Goal: Check status: Check status

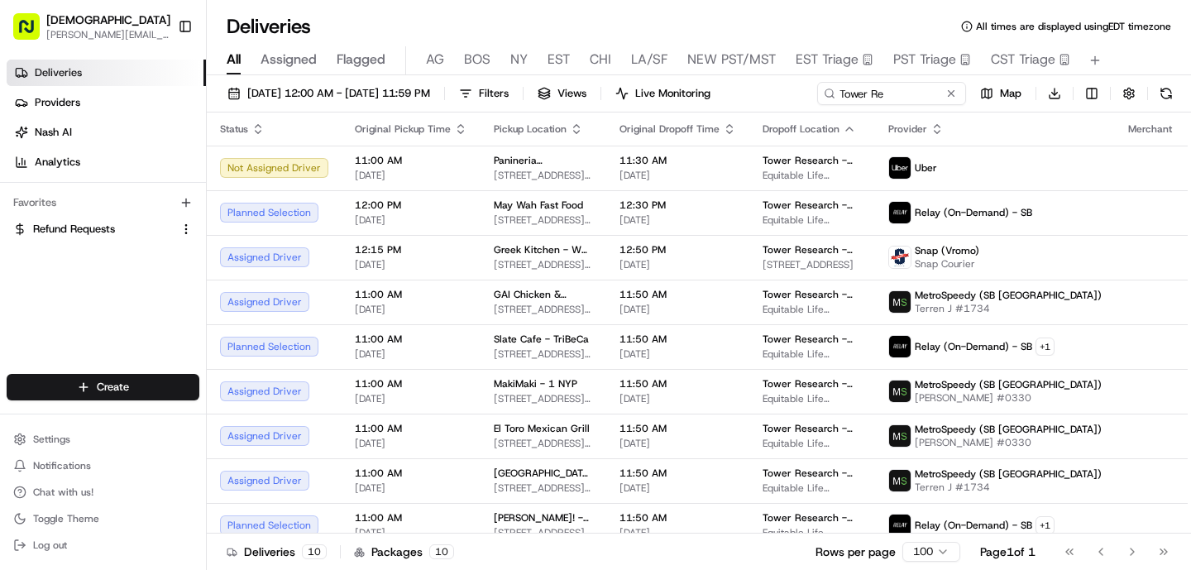
scroll to position [14, 0]
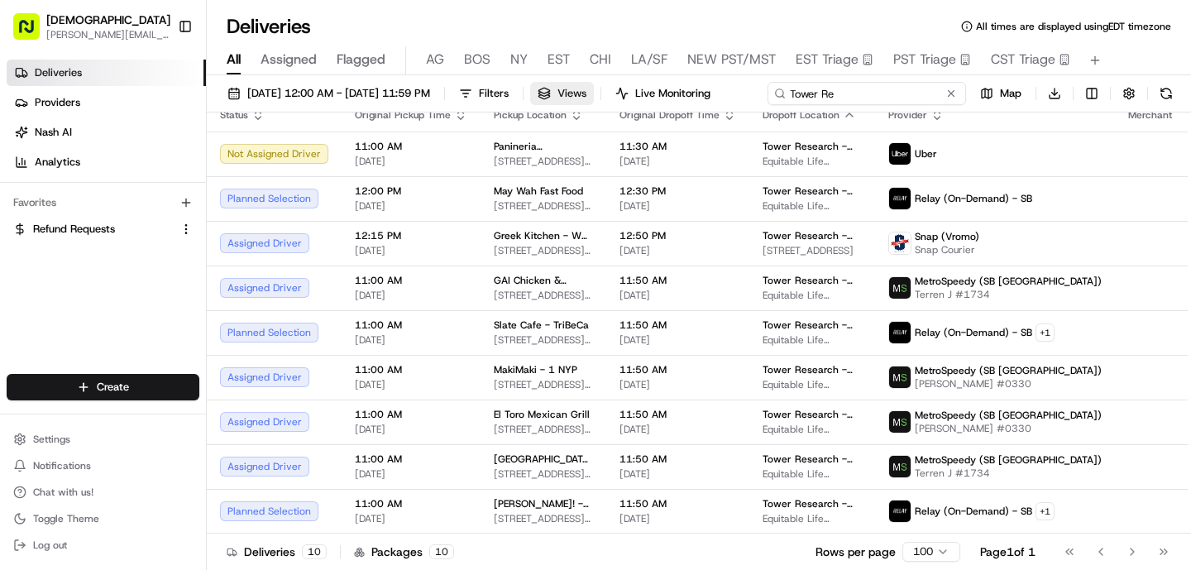
drag, startPoint x: 929, startPoint y: 99, endPoint x: 621, endPoint y: 103, distance: 308.7
click at [621, 103] on div "[DATE] 12:00 AM - [DATE] 11:59 PM Filters Views Live Monitoring Tower Re Map Do…" at bounding box center [699, 97] width 985 height 31
type input "Yext"
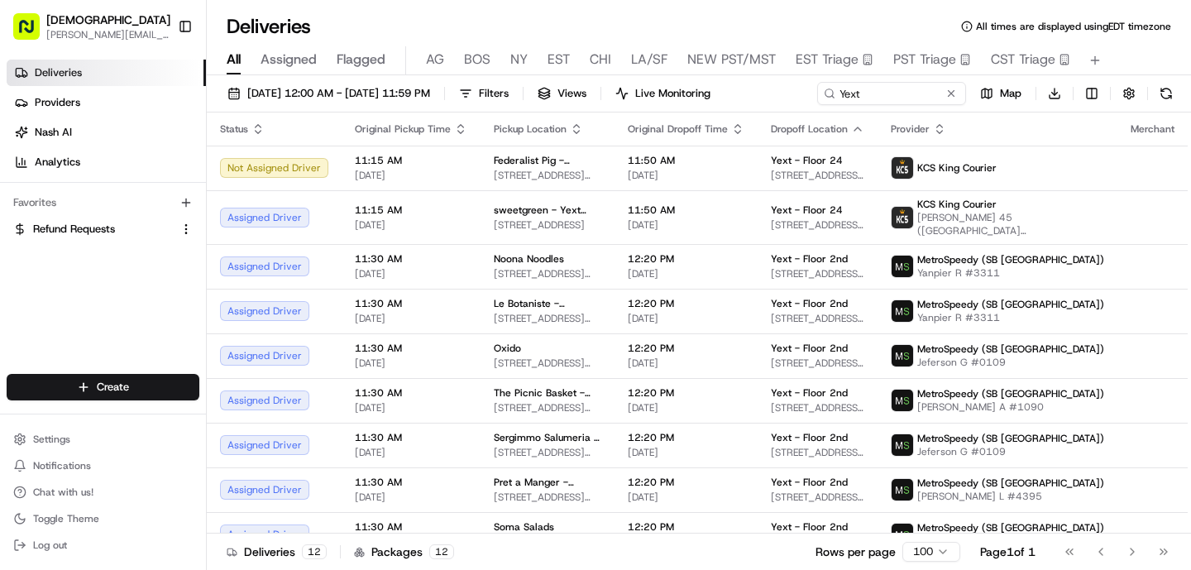
click at [928, 105] on div "[DATE] 12:00 AM - [DATE] 11:59 PM Filters Views Live Monitoring Yext Map Downlo…" at bounding box center [699, 97] width 985 height 31
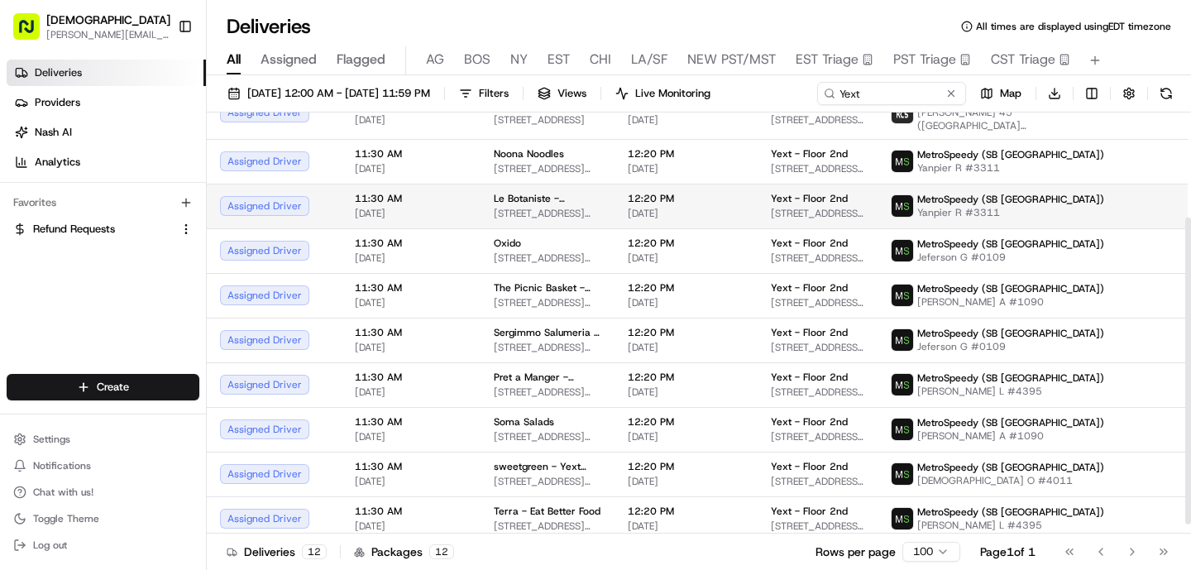
scroll to position [157, 0]
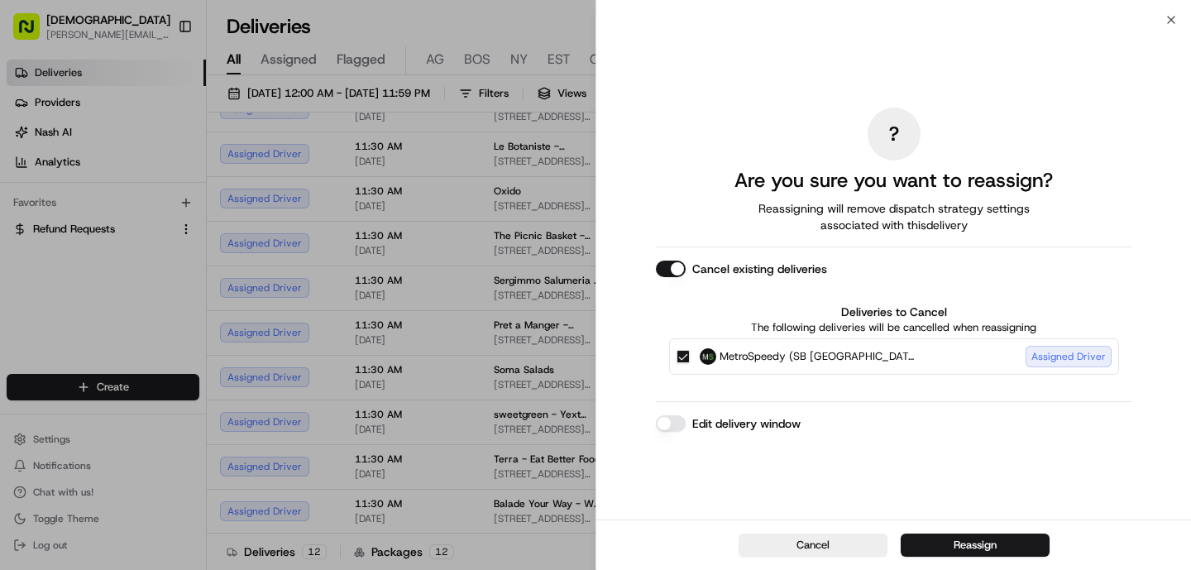
click at [947, 544] on button "Reassign" at bounding box center [975, 545] width 149 height 23
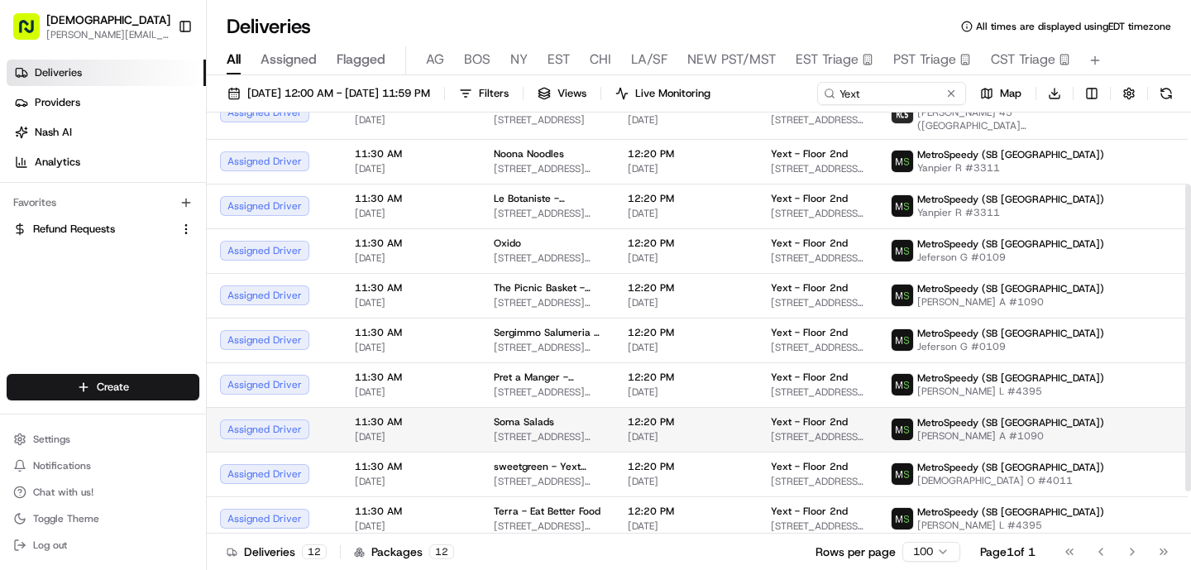
scroll to position [98, 0]
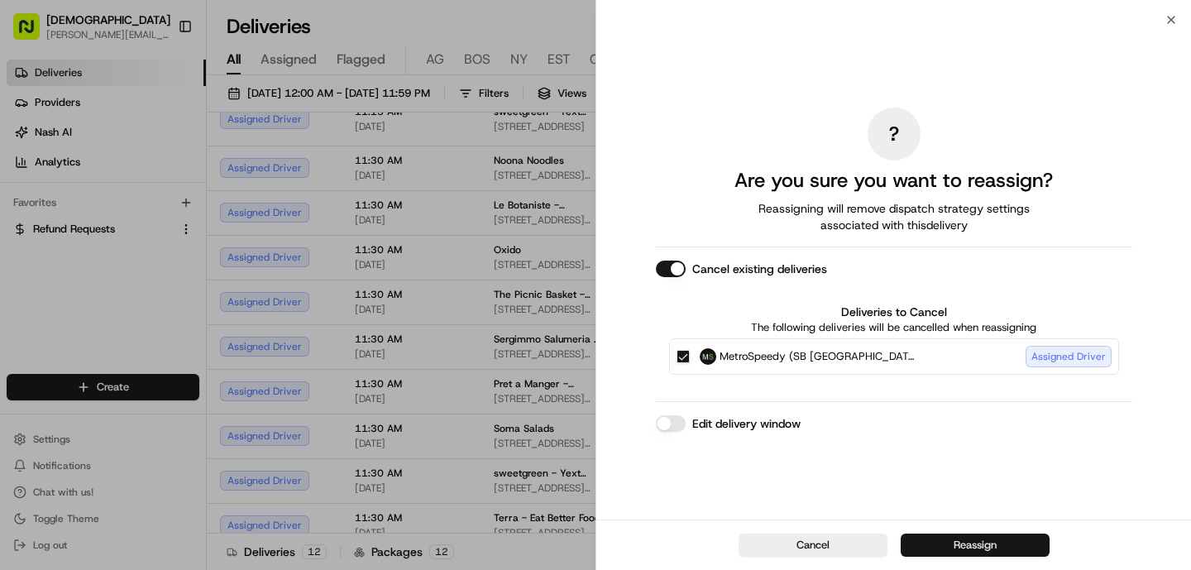
click at [1001, 549] on button "Reassign" at bounding box center [975, 545] width 149 height 23
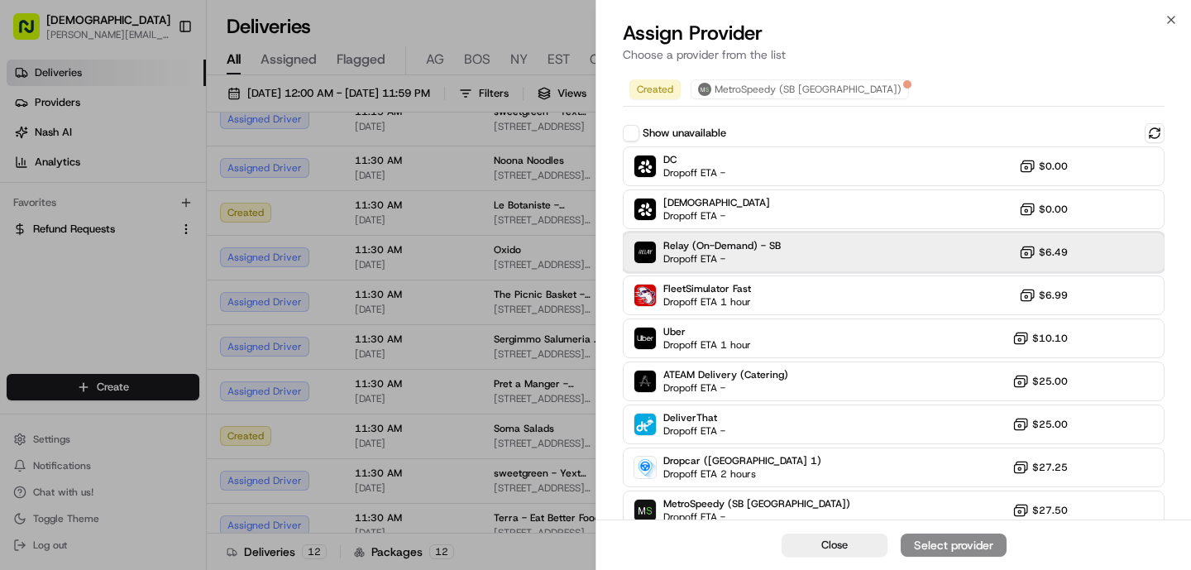
click at [708, 254] on span "Dropoff ETA -" at bounding box center [722, 258] width 116 height 13
click at [961, 545] on div "Assign Provider" at bounding box center [953, 545] width 81 height 17
click at [644, 259] on img at bounding box center [646, 253] width 22 height 22
click at [971, 535] on button "Assign Provider" at bounding box center [954, 545] width 106 height 23
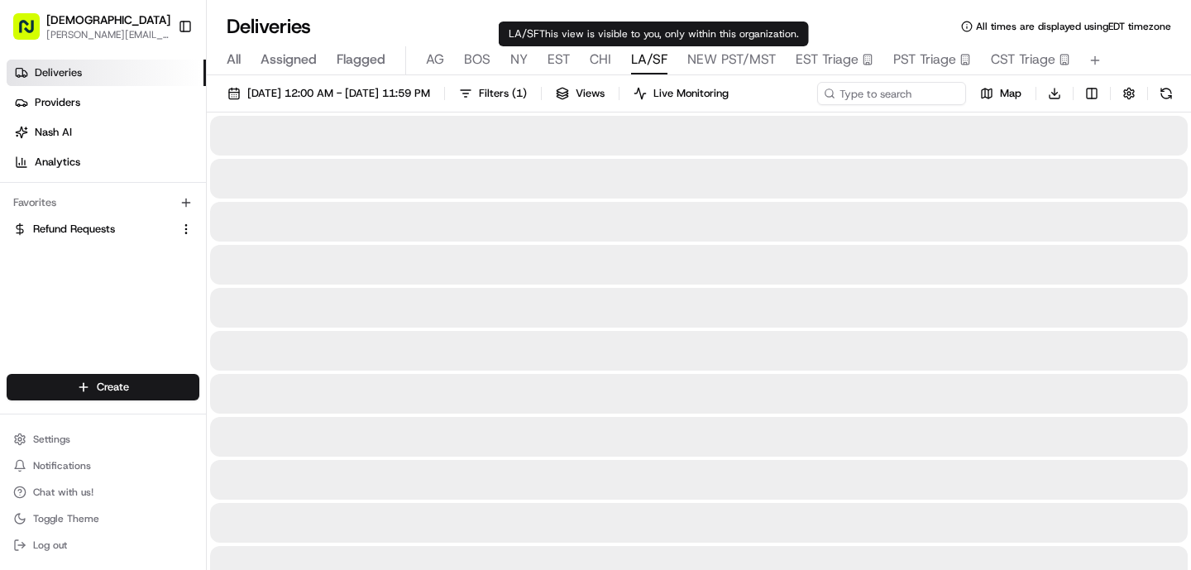
click at [663, 63] on span "LA/SF" at bounding box center [649, 60] width 36 height 20
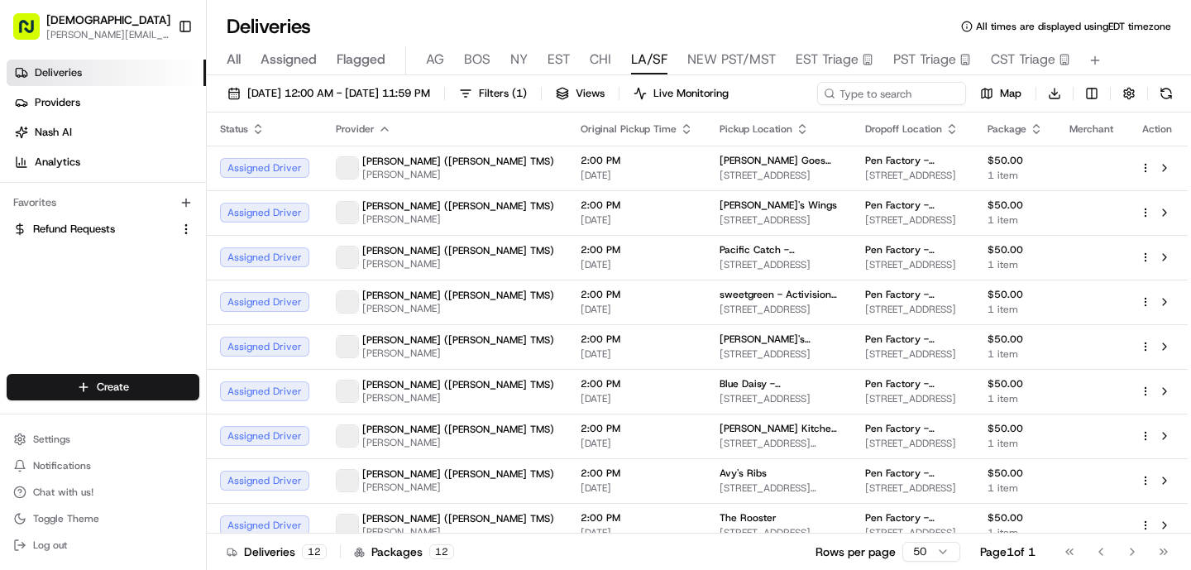
click at [741, 65] on span "NEW PST/MST" at bounding box center [732, 60] width 89 height 20
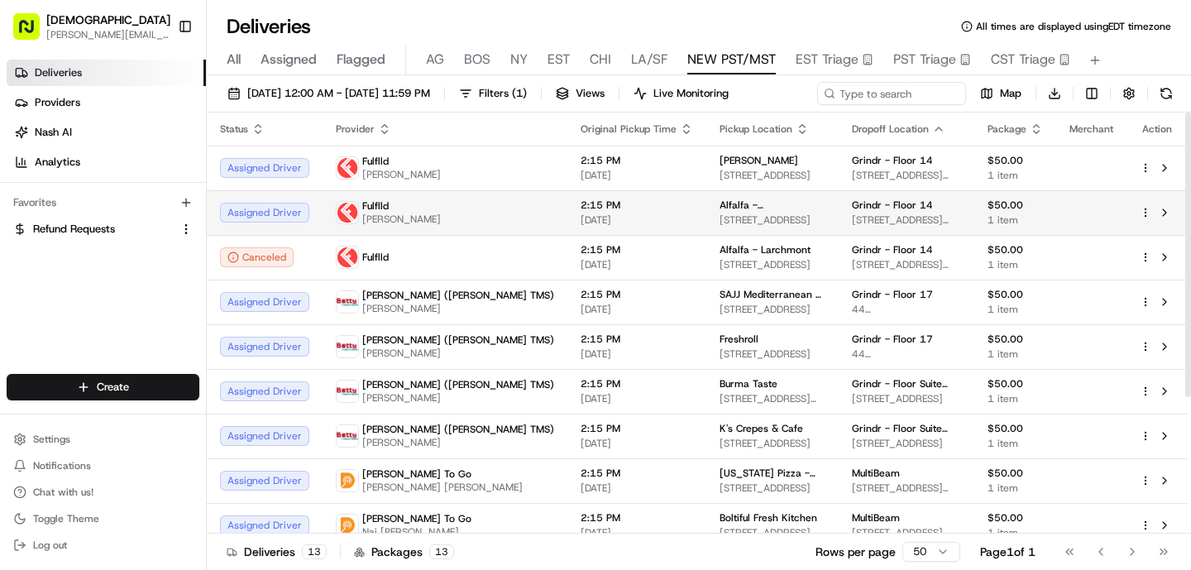
click at [720, 223] on span "[STREET_ADDRESS]" at bounding box center [773, 219] width 106 height 13
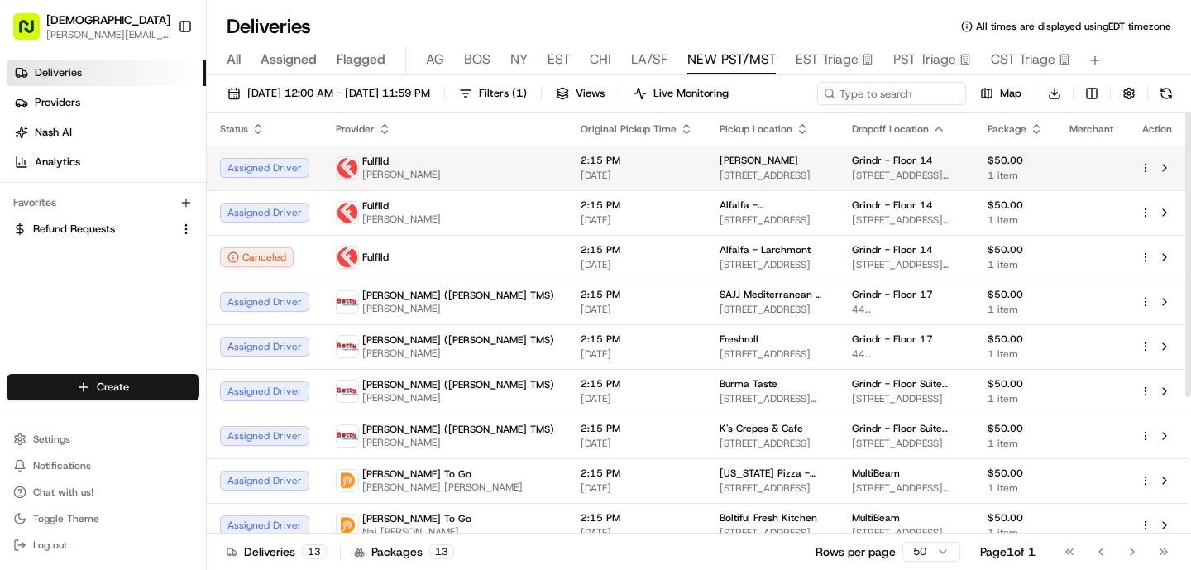
click at [390, 162] on div "Fulflld" at bounding box center [401, 161] width 79 height 13
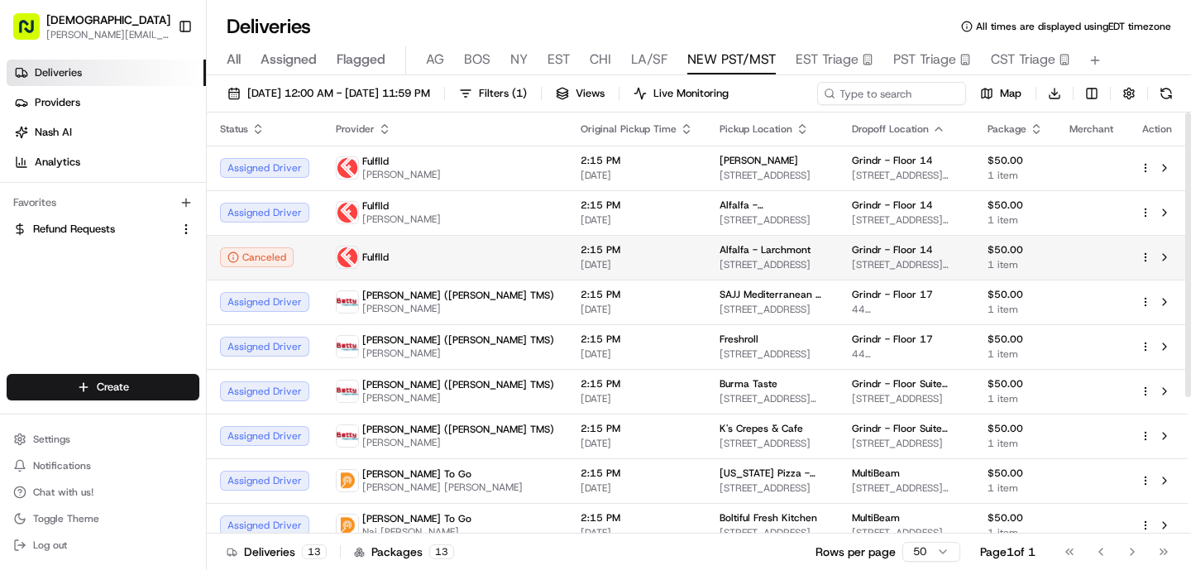
click at [412, 252] on div "Fulflld" at bounding box center [445, 257] width 218 height 23
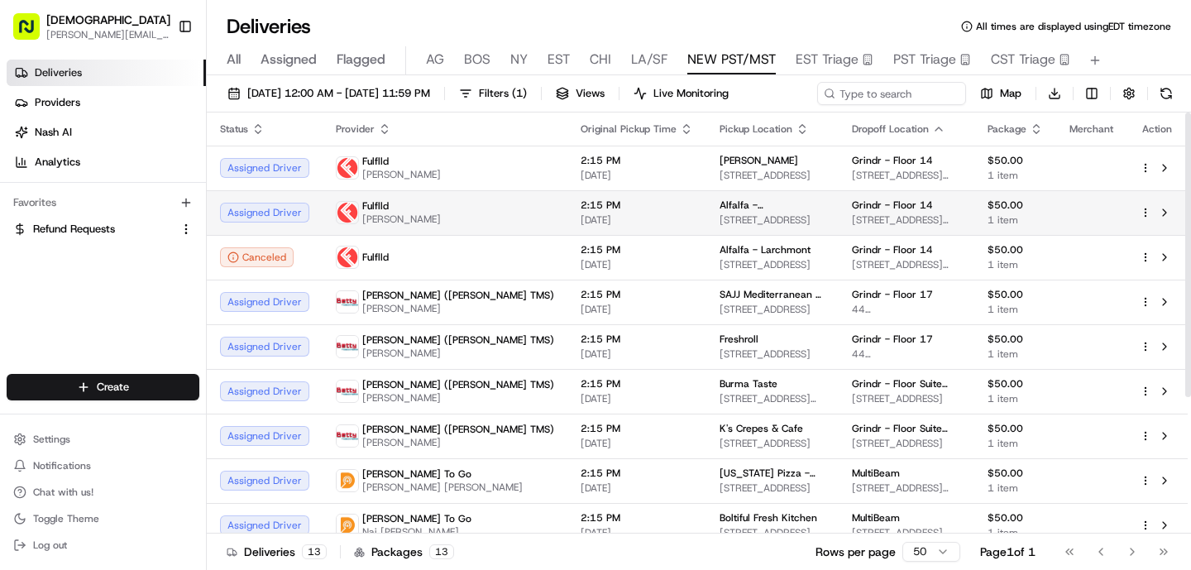
click at [414, 207] on div "Fulflld" at bounding box center [401, 205] width 79 height 13
